Goal: Task Accomplishment & Management: Use online tool/utility

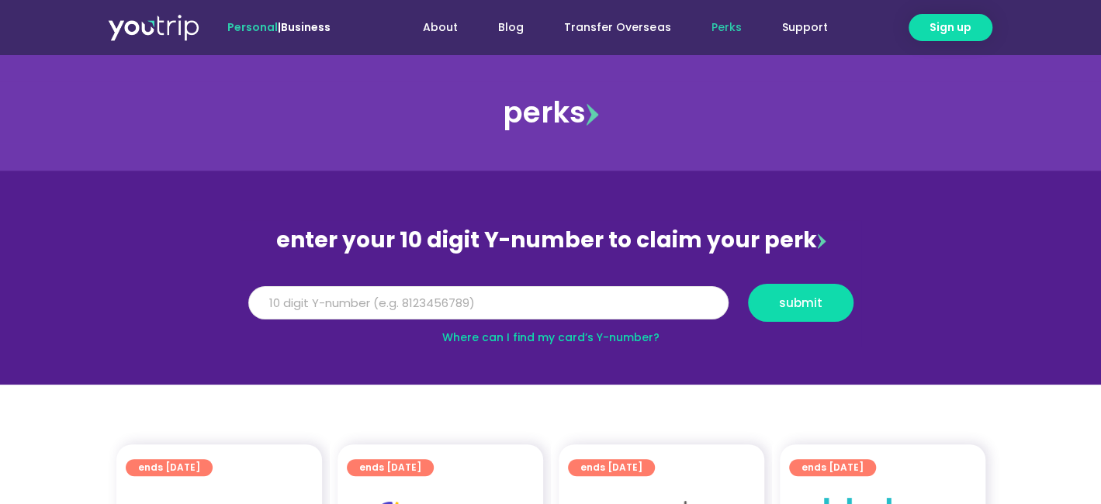
click at [541, 305] on input "Y Number" at bounding box center [488, 303] width 480 height 34
click at [543, 331] on link "Where can I find my card’s Y-number?" at bounding box center [550, 338] width 217 height 16
click at [405, 305] on input "Y Number" at bounding box center [488, 303] width 480 height 34
click at [748, 284] on button "submit" at bounding box center [801, 303] width 106 height 38
click at [629, 337] on link "Where can I find my card’s Y-number?" at bounding box center [550, 338] width 217 height 16
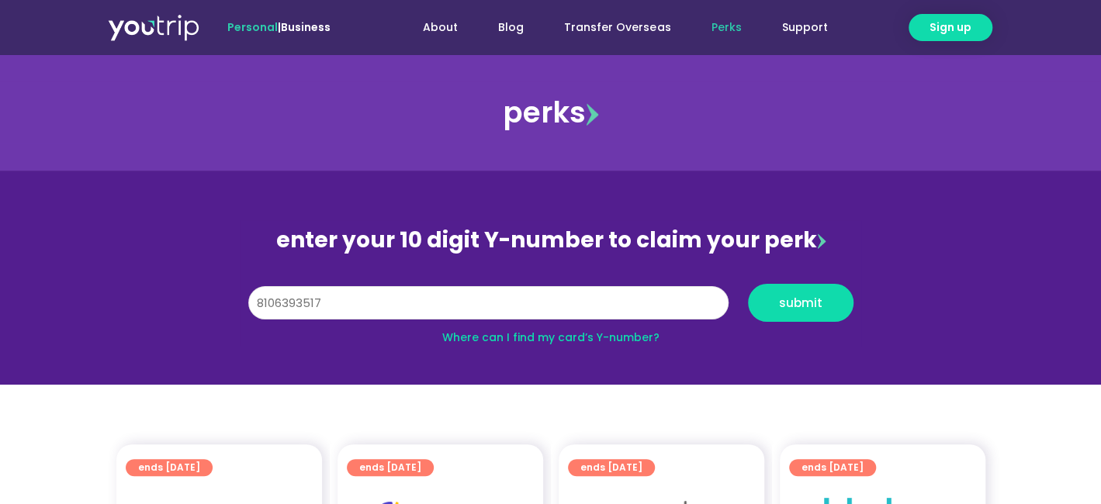
click at [254, 298] on input "8106393517" at bounding box center [488, 303] width 480 height 34
type input "8106393517"
click at [823, 311] on button "submit" at bounding box center [801, 303] width 106 height 38
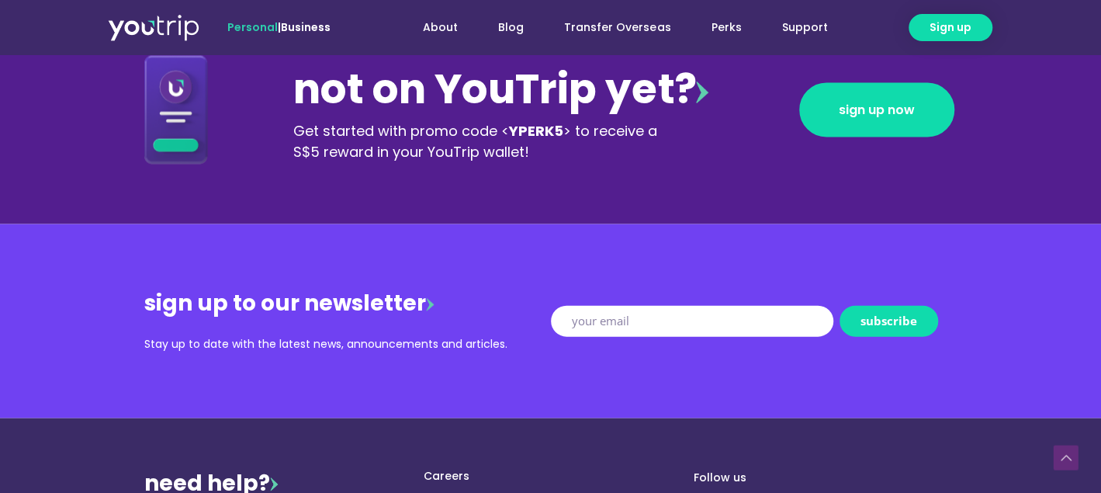
scroll to position [2018, 0]
